Goal: Task Accomplishment & Management: Manage account settings

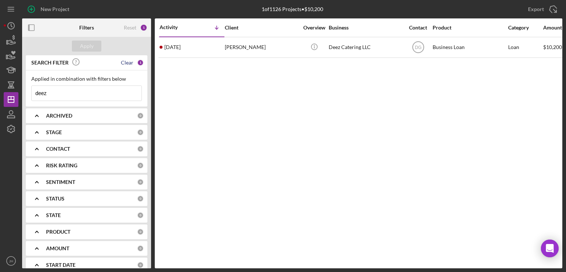
click at [126, 63] on div "Clear" at bounding box center [127, 63] width 13 height 6
click at [10, 102] on icon "Icon/Dashboard" at bounding box center [11, 99] width 18 height 18
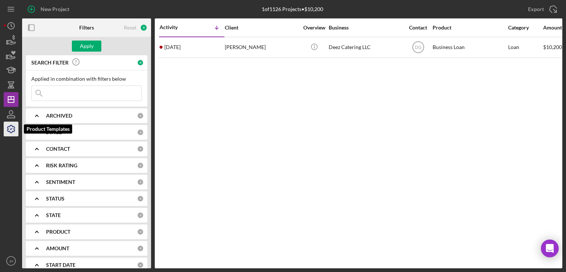
click at [9, 129] on icon "button" at bounding box center [11, 129] width 18 height 18
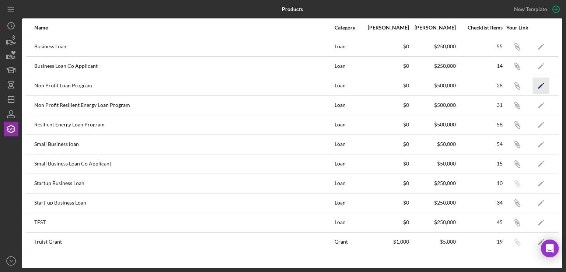
click at [543, 86] on icon "Icon/Edit" at bounding box center [541, 85] width 17 height 17
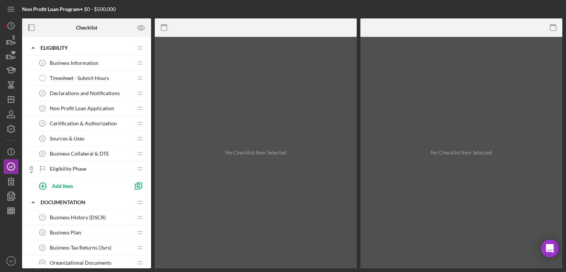
click at [80, 105] on span "Non Profit Loan Application" at bounding box center [82, 108] width 64 height 6
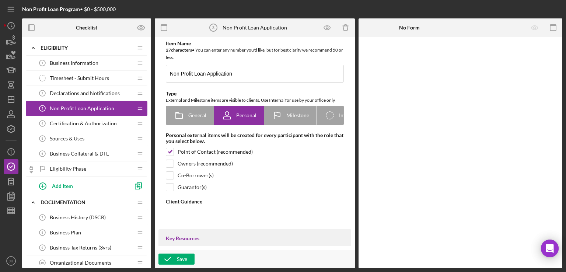
type textarea "<div>Please complete the attached form for more project information.</div>"
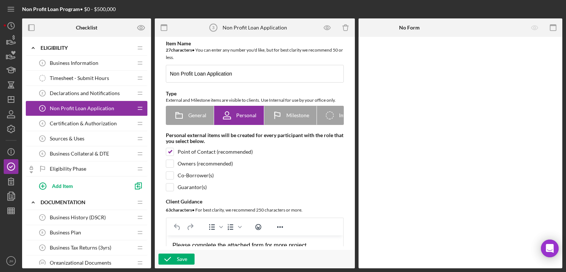
click at [84, 56] on div "Business Information 1 Business Information" at bounding box center [84, 63] width 98 height 15
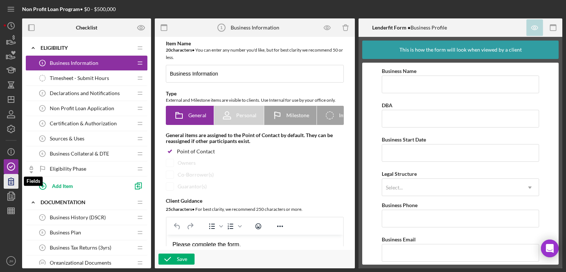
click at [14, 178] on icon "button" at bounding box center [11, 181] width 18 height 18
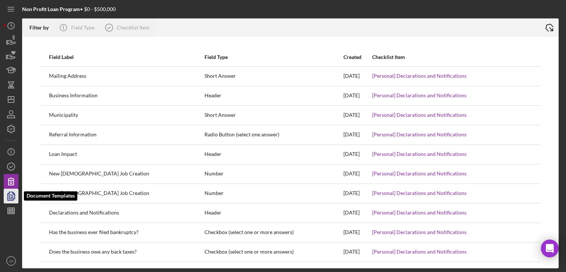
click at [9, 197] on polygon "button" at bounding box center [12, 195] width 6 height 7
